Goal: Contribute content

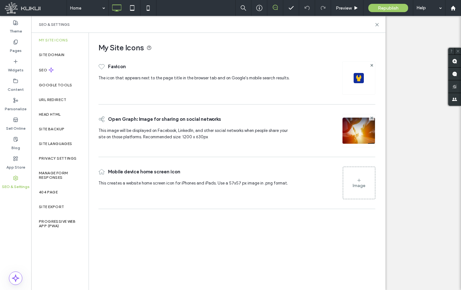
click at [72, 110] on div "Head HTML" at bounding box center [59, 114] width 57 height 15
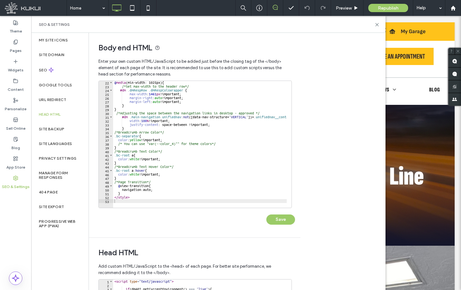
scroll to position [147, 0]
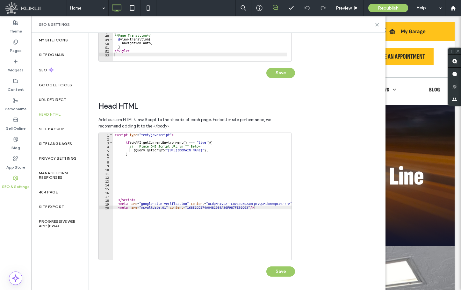
type textarea "**********"
click at [269, 209] on div "< script type = "text/javascript" > if ( dmAPI . getCurrentEnvironment ( ) === …" at bounding box center [218, 198] width 211 height 130
paste textarea "Cursor at row 32"
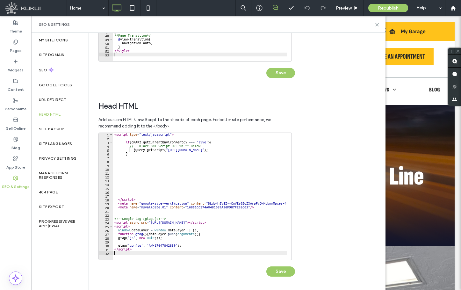
click at [185, 246] on div "< script type = "text/javascript" > if ( dmAPI . getCurrentEnvironment ( ) === …" at bounding box center [218, 198] width 211 height 130
paste textarea "**********"
type textarea "**********"
click at [276, 267] on button "Save" at bounding box center [281, 272] width 29 height 10
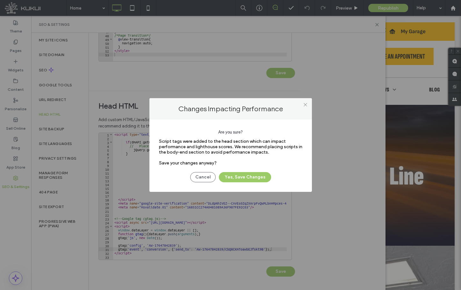
click at [263, 172] on div "Cancel Yes, Save Changes" at bounding box center [230, 174] width 143 height 17
click at [263, 172] on button "Yes, Save Changes" at bounding box center [245, 177] width 52 height 10
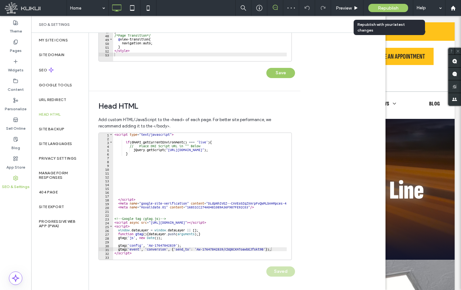
scroll to position [0, 0]
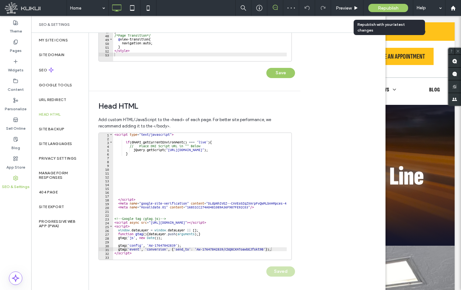
click at [395, 8] on span "Republish" at bounding box center [388, 7] width 21 height 5
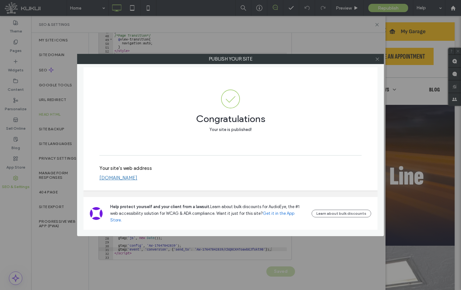
click at [378, 62] on span at bounding box center [377, 59] width 5 height 10
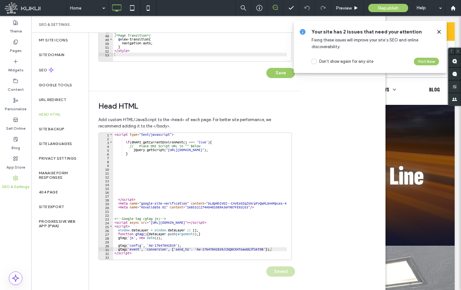
click at [438, 29] on span at bounding box center [439, 31] width 5 height 7
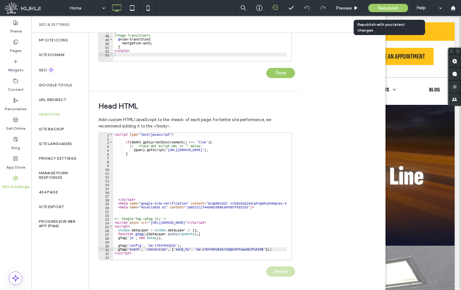
click at [390, 8] on span "Republish" at bounding box center [388, 7] width 21 height 5
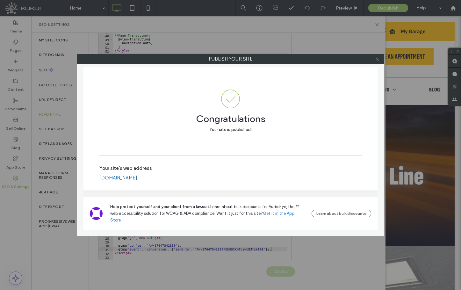
click at [374, 60] on div at bounding box center [378, 59] width 10 height 10
click at [378, 58] on icon at bounding box center [377, 59] width 5 height 5
